Goal: Information Seeking & Learning: Check status

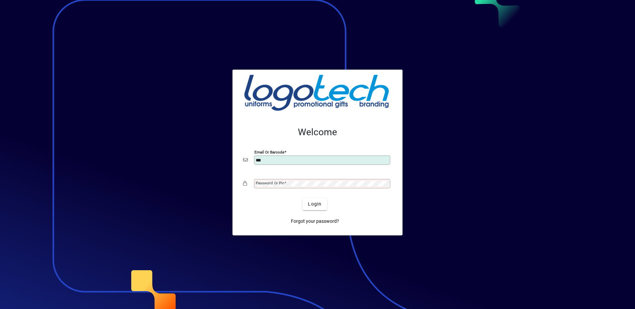
type input "**********"
click at [262, 185] on mat-label "Password or Pin" at bounding box center [270, 183] width 29 height 5
click at [311, 205] on span "Login" at bounding box center [315, 204] width 14 height 7
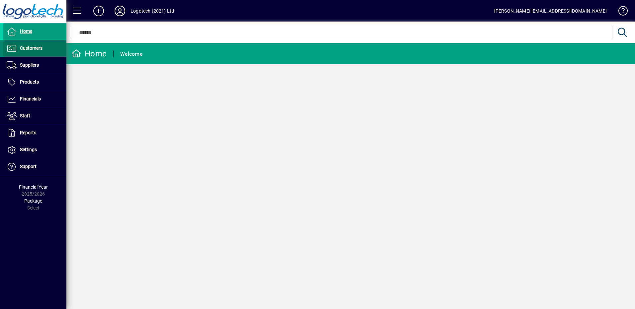
click at [29, 46] on span "Customers" at bounding box center [31, 47] width 23 height 5
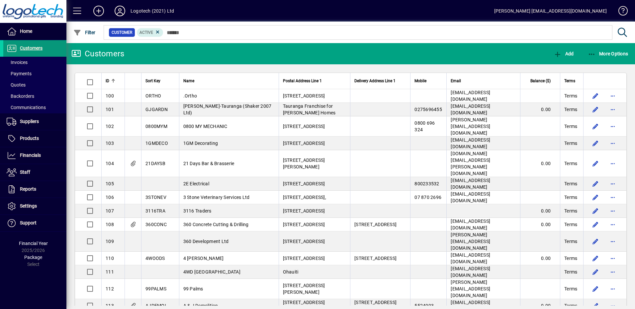
drag, startPoint x: 25, startPoint y: 49, endPoint x: 35, endPoint y: 48, distance: 10.1
click at [25, 49] on span "Customers" at bounding box center [31, 47] width 23 height 5
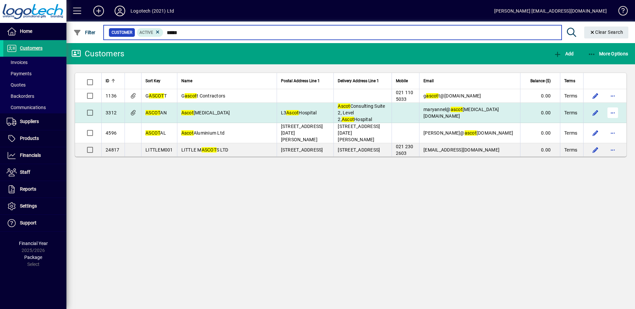
type input "*****"
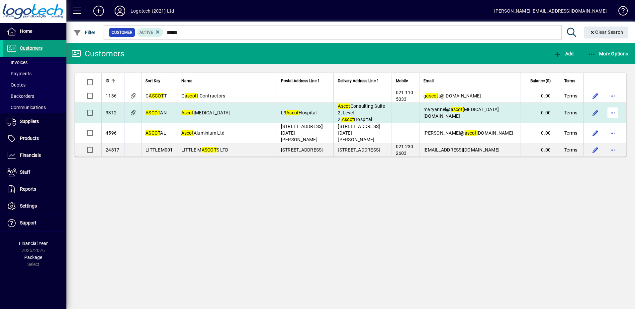
click at [612, 110] on span "button" at bounding box center [612, 113] width 16 height 16
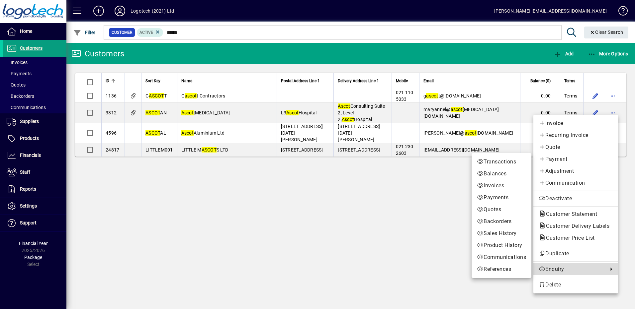
drag, startPoint x: 548, startPoint y: 270, endPoint x: 540, endPoint y: 268, distance: 8.0
click at [548, 270] on span "Enquiry" at bounding box center [571, 269] width 66 height 8
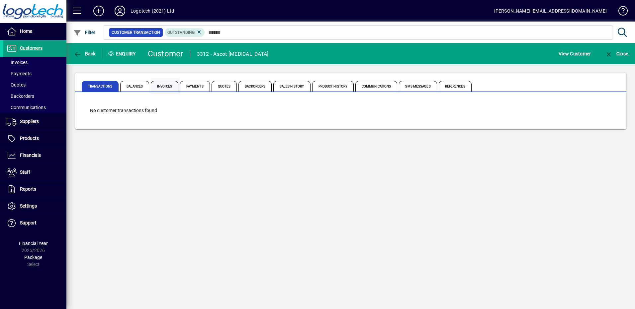
click at [166, 87] on span "Invoices" at bounding box center [165, 86] width 28 height 11
